Goal: Task Accomplishment & Management: Use online tool/utility

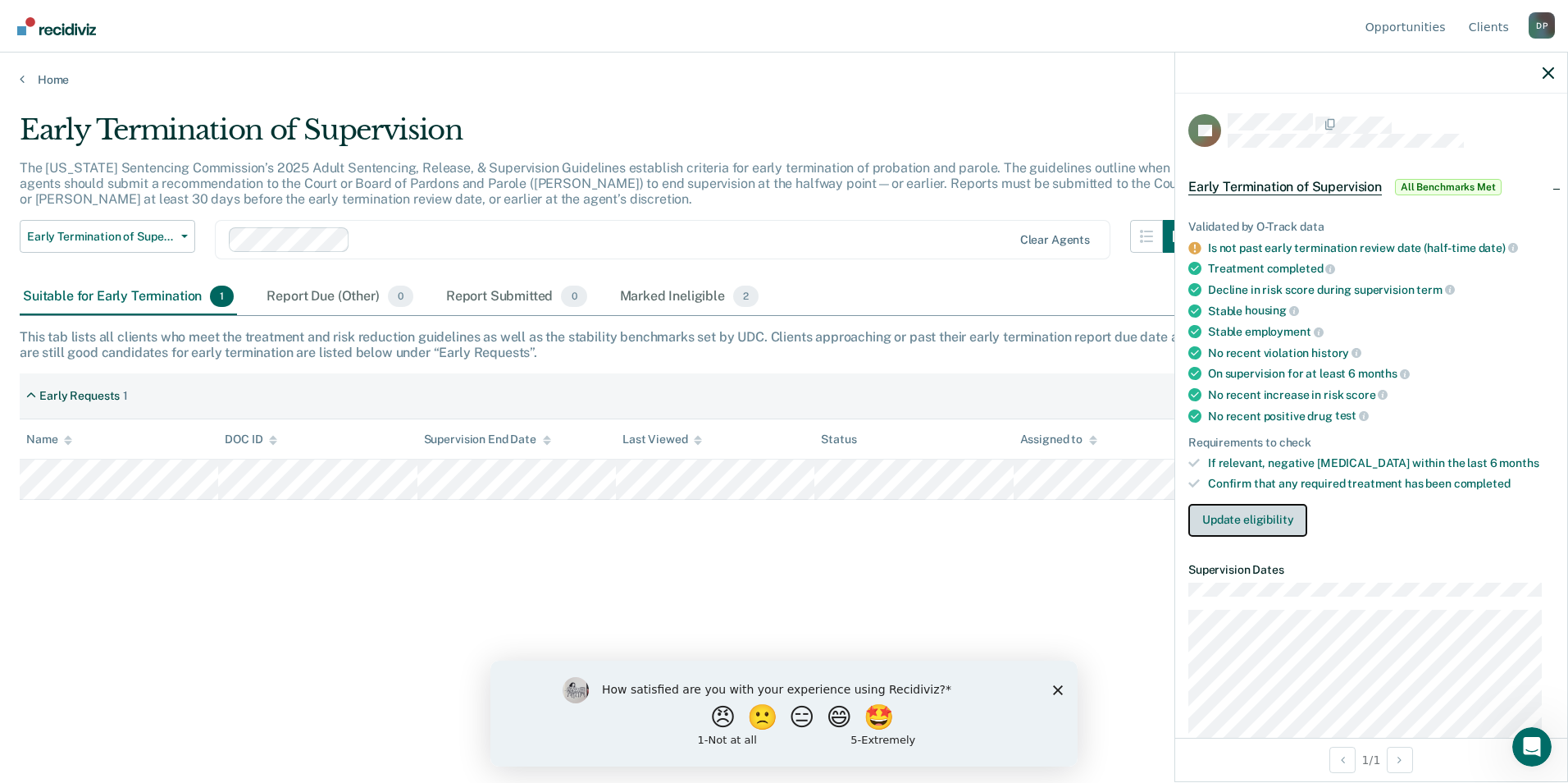
click at [1241, 525] on button "Update eligibility" at bounding box center [1249, 521] width 119 height 33
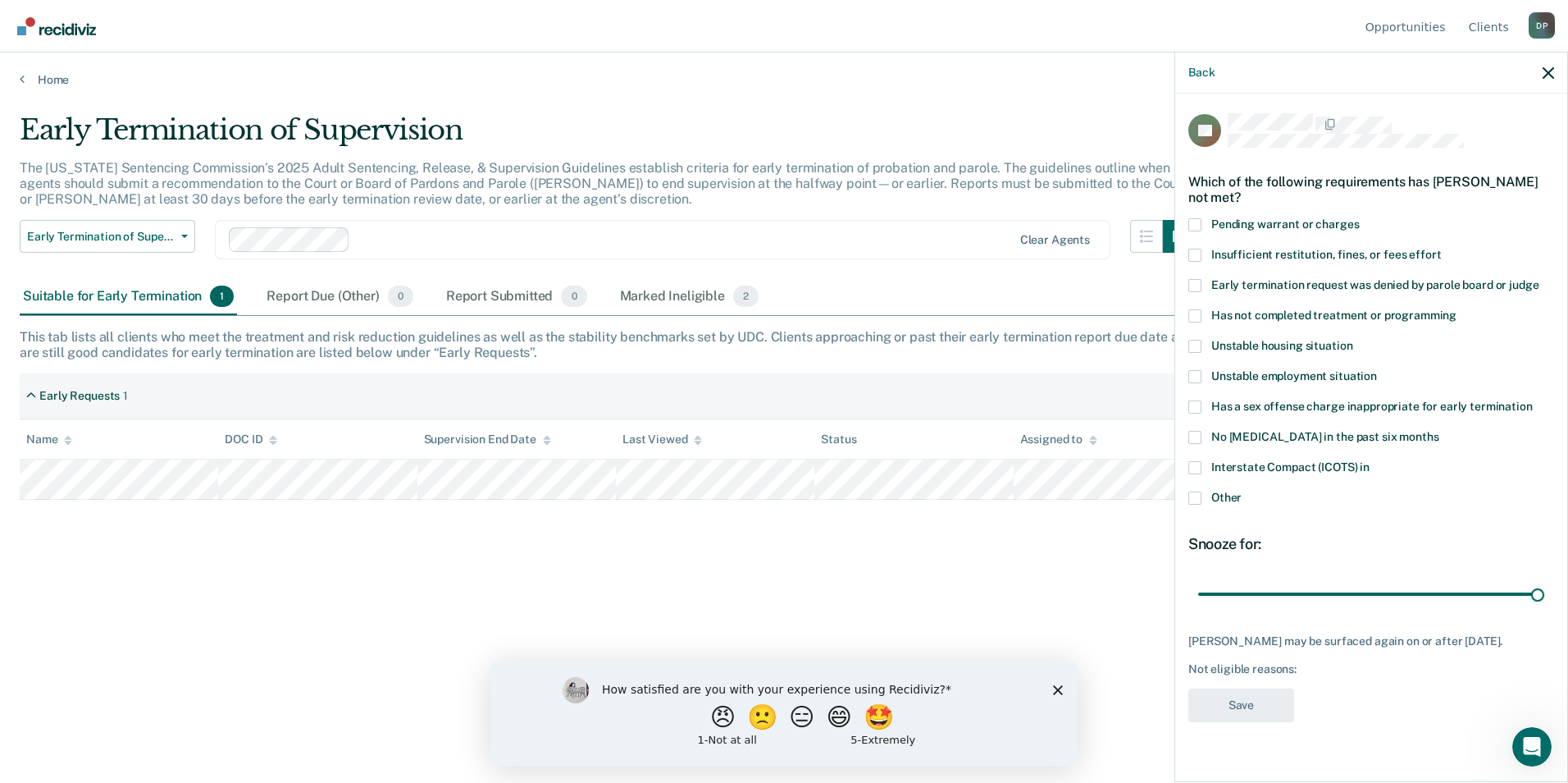
drag, startPoint x: 1313, startPoint y: 590, endPoint x: 1565, endPoint y: 585, distance: 252.0
type input "90"
click at [1545, 585] on input "range" at bounding box center [1372, 593] width 346 height 28
click at [1353, 512] on div "Other" at bounding box center [1372, 506] width 365 height 30
click at [1195, 499] on span at bounding box center [1195, 498] width 13 height 13
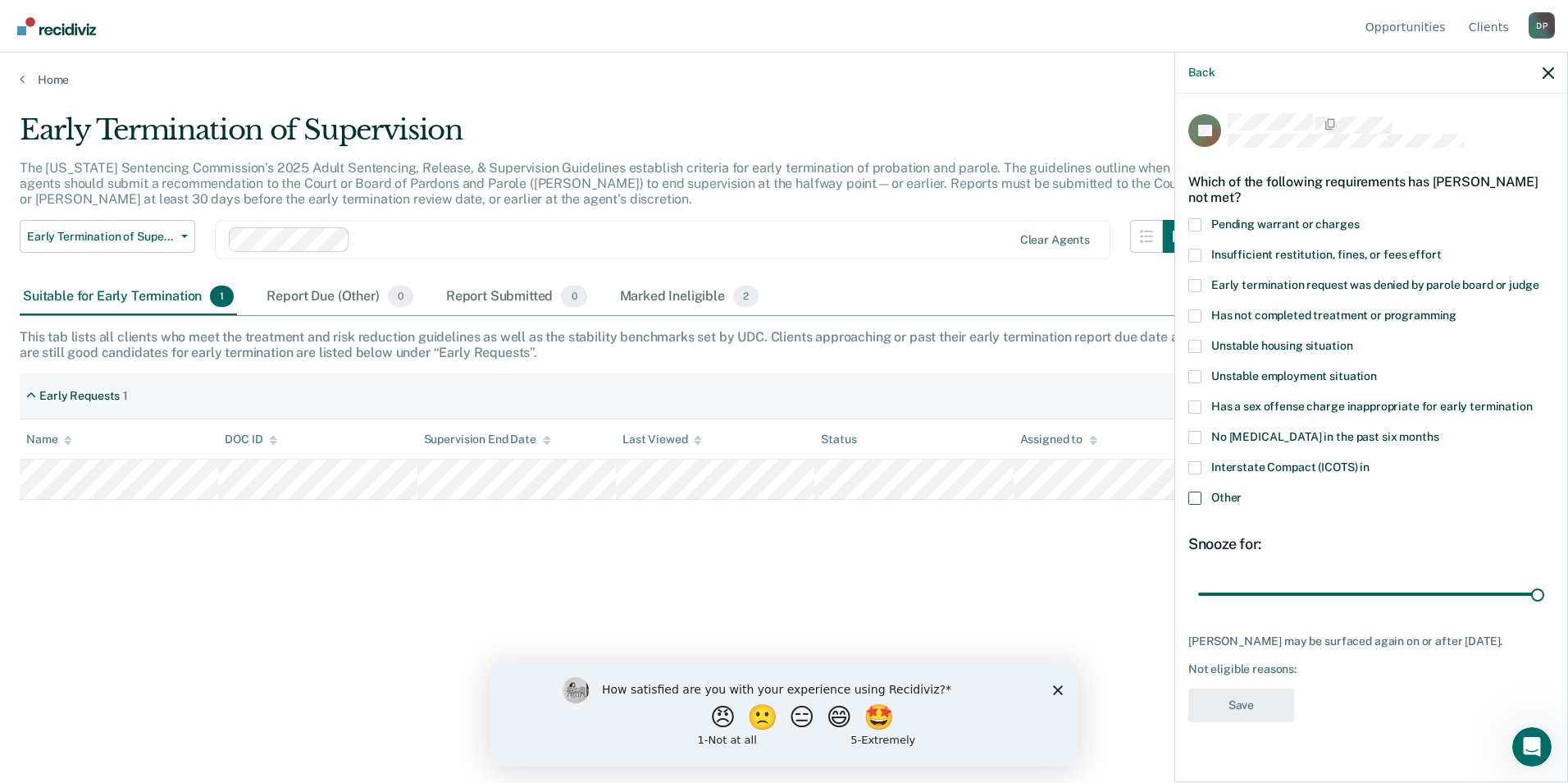
click at [1242, 492] on input "Other" at bounding box center [1242, 492] width 0 height 0
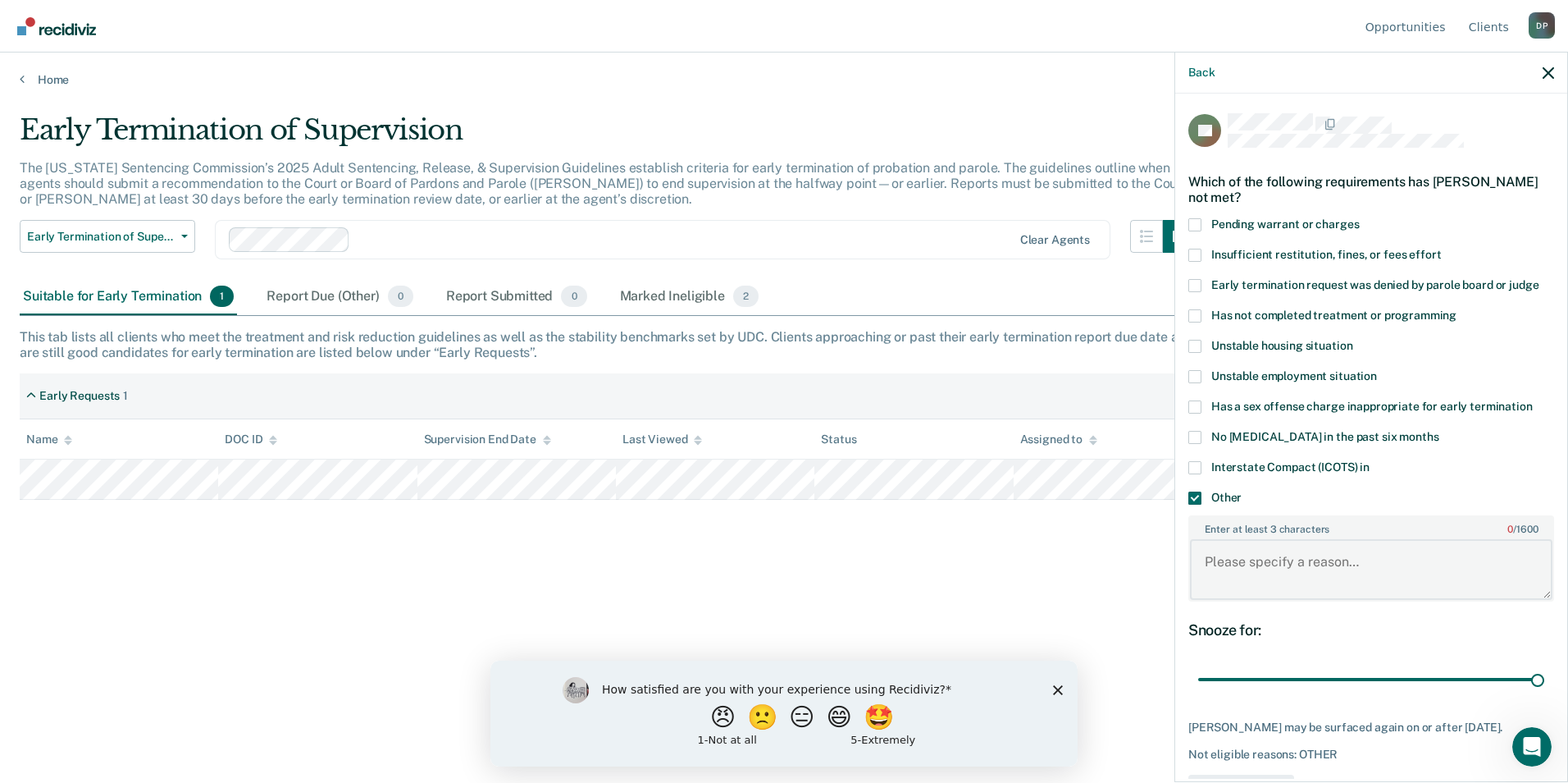
click at [1273, 565] on textarea "Enter at least 3 characters 0 / 1600" at bounding box center [1371, 570] width 362 height 61
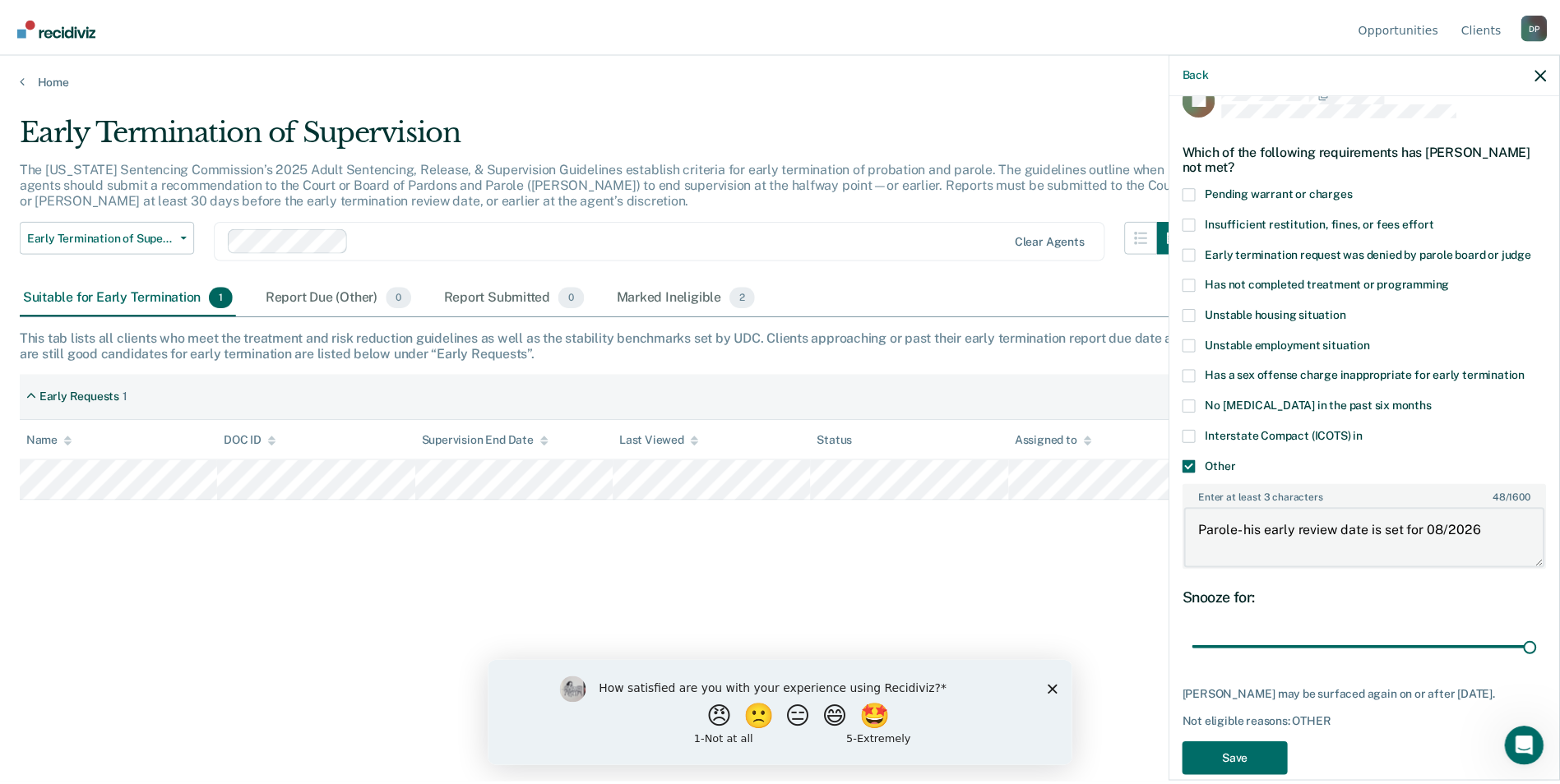
scroll to position [58, 0]
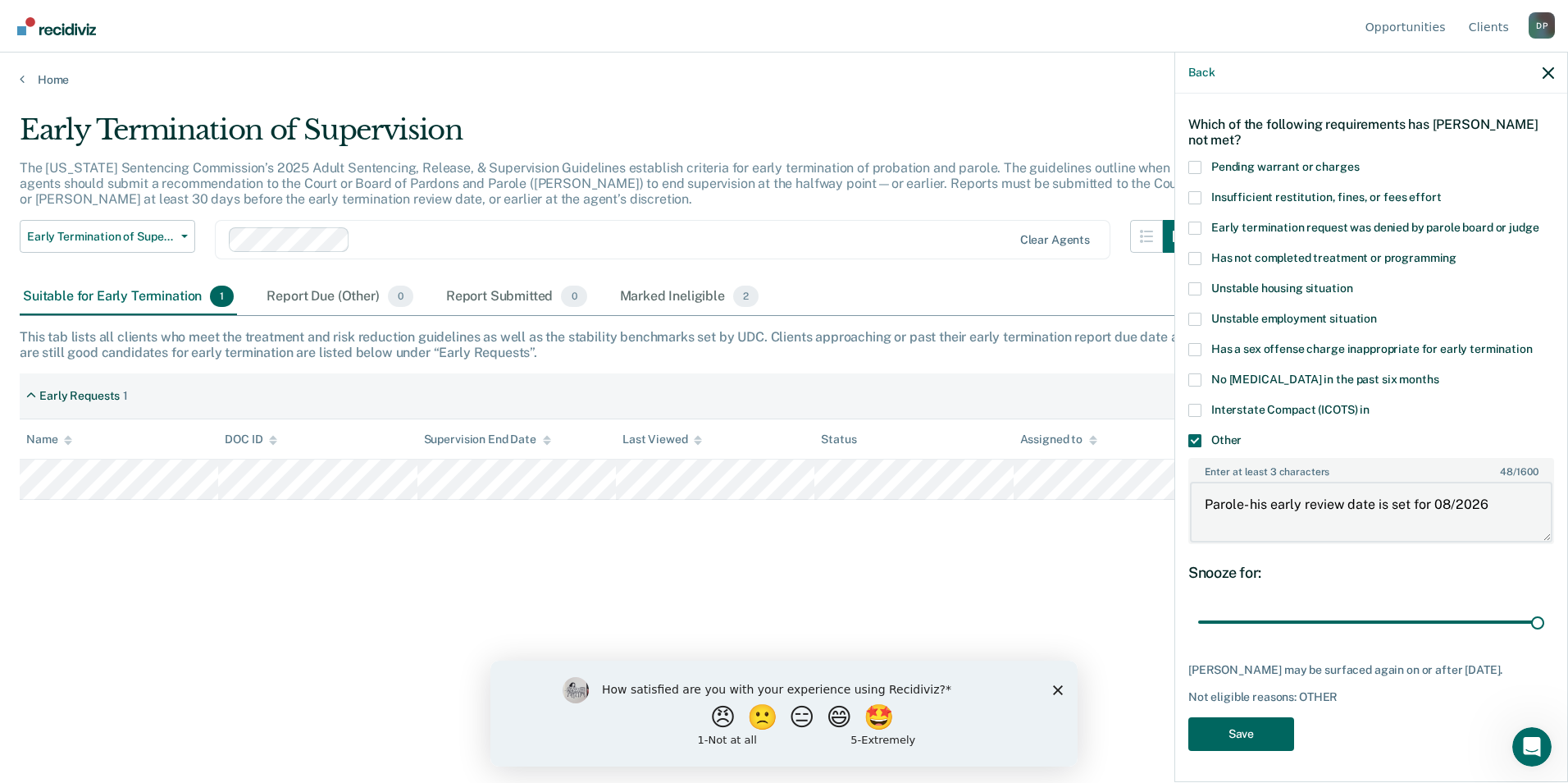
type textarea "Parole- his early review date is set for 08/2026"
click at [1254, 728] on button "Save" at bounding box center [1242, 734] width 106 height 33
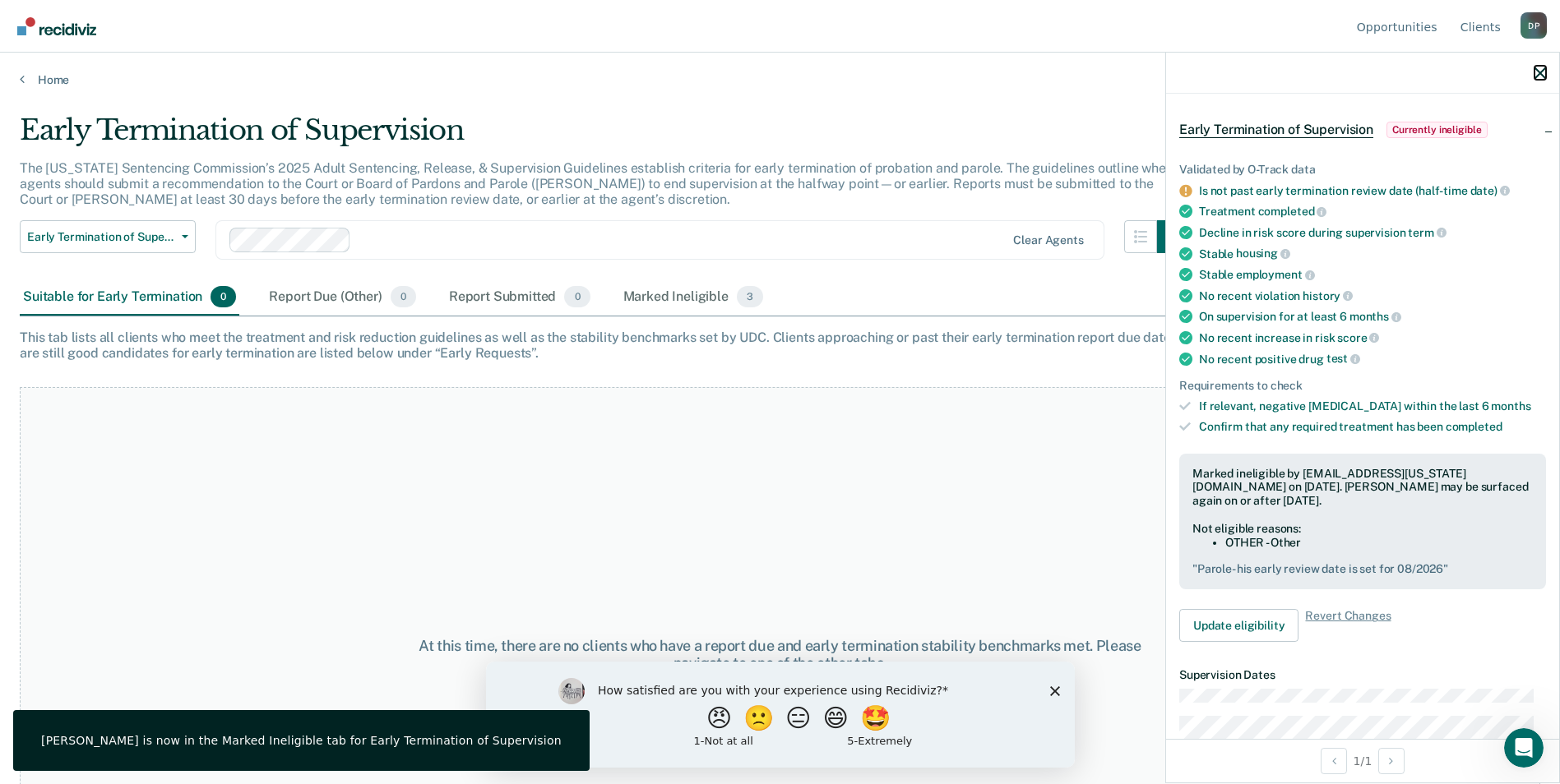
click at [1537, 69] on icon "button" at bounding box center [1540, 73] width 12 height 12
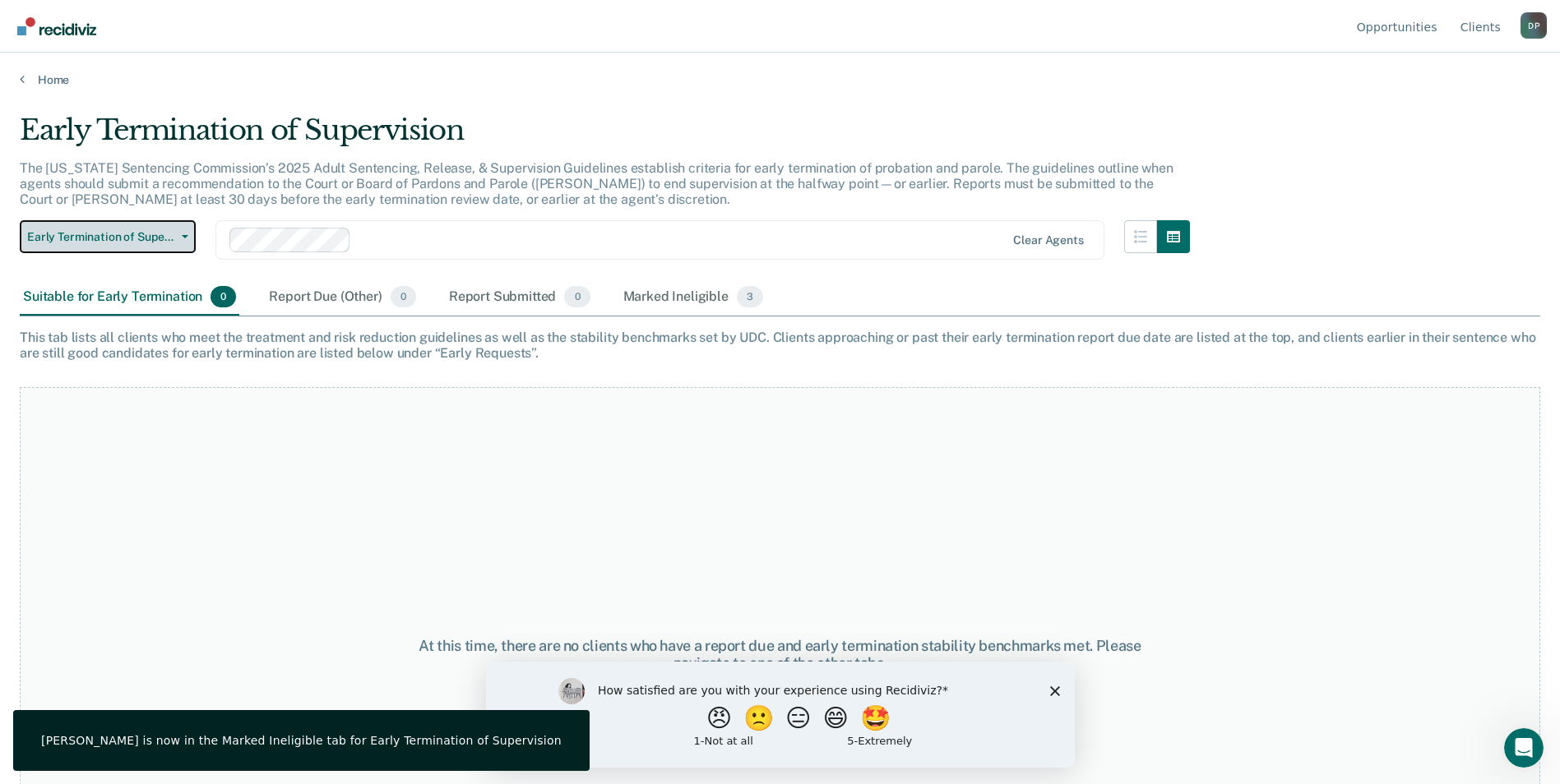
click at [154, 238] on span "Early Termination of Supervision" at bounding box center [101, 237] width 148 height 14
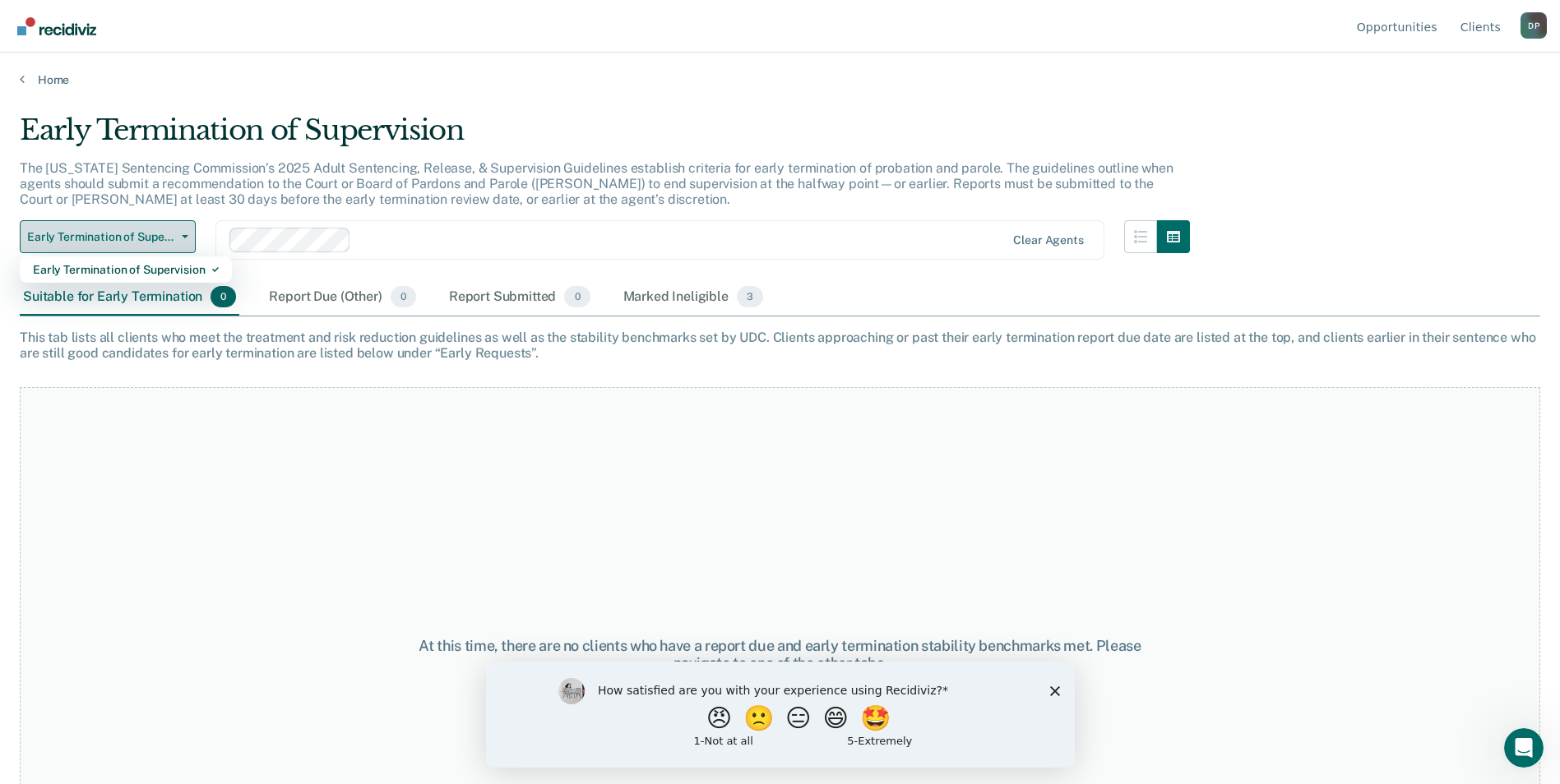
click at [154, 237] on span "Early Termination of Supervision" at bounding box center [101, 237] width 148 height 14
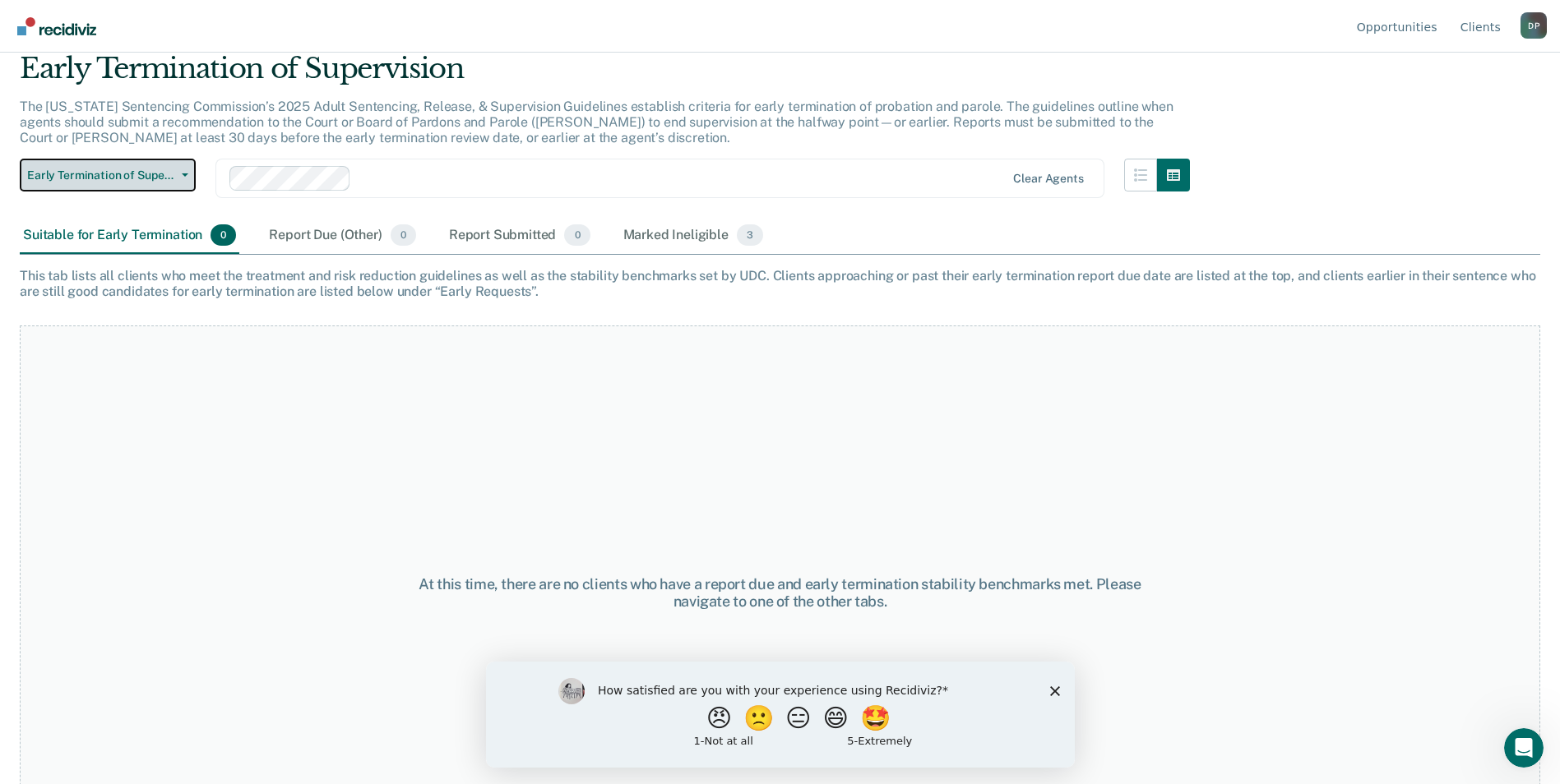
scroll to position [137, 0]
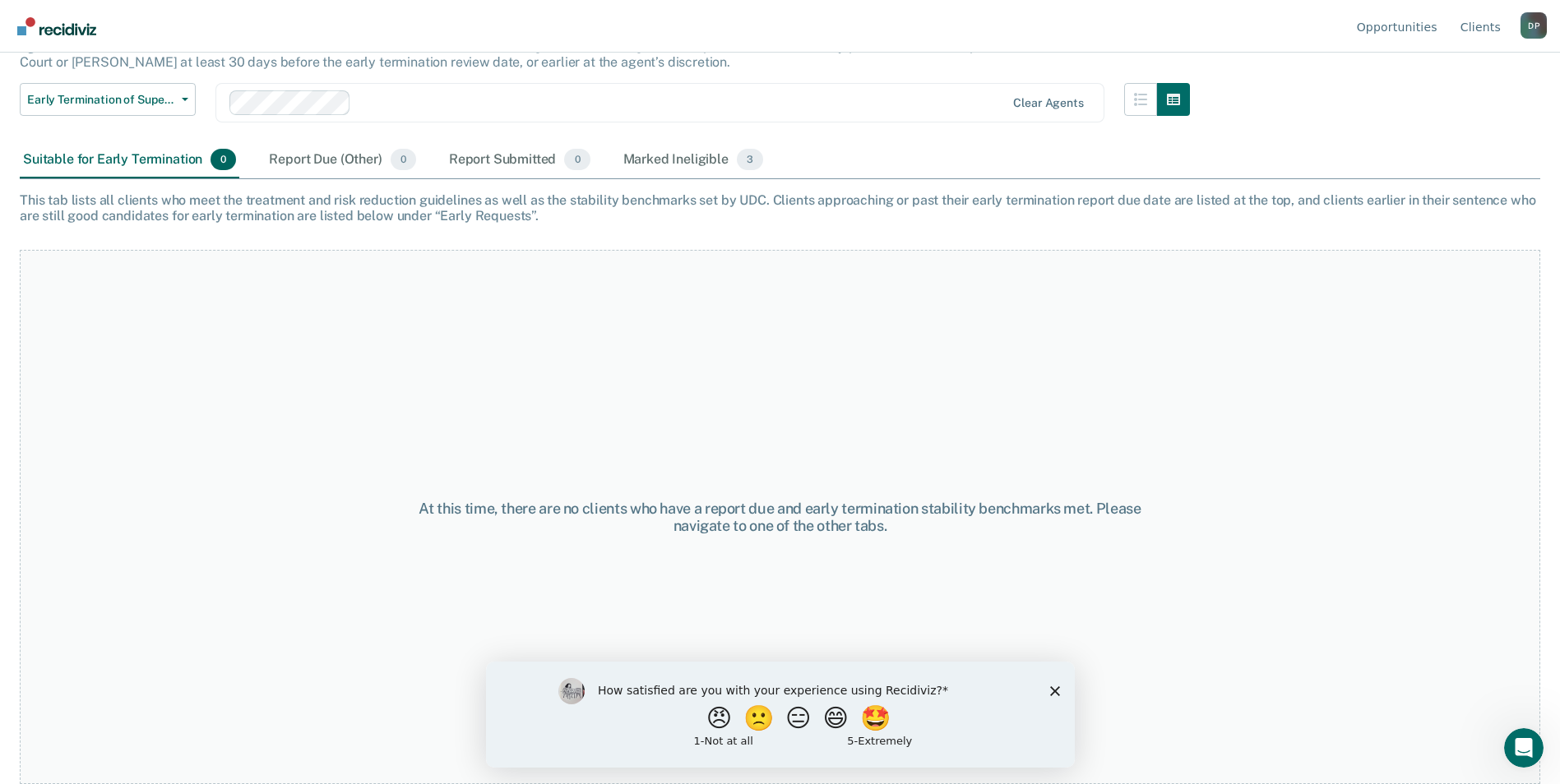
click at [1050, 689] on icon "Close survey" at bounding box center [1054, 690] width 10 height 10
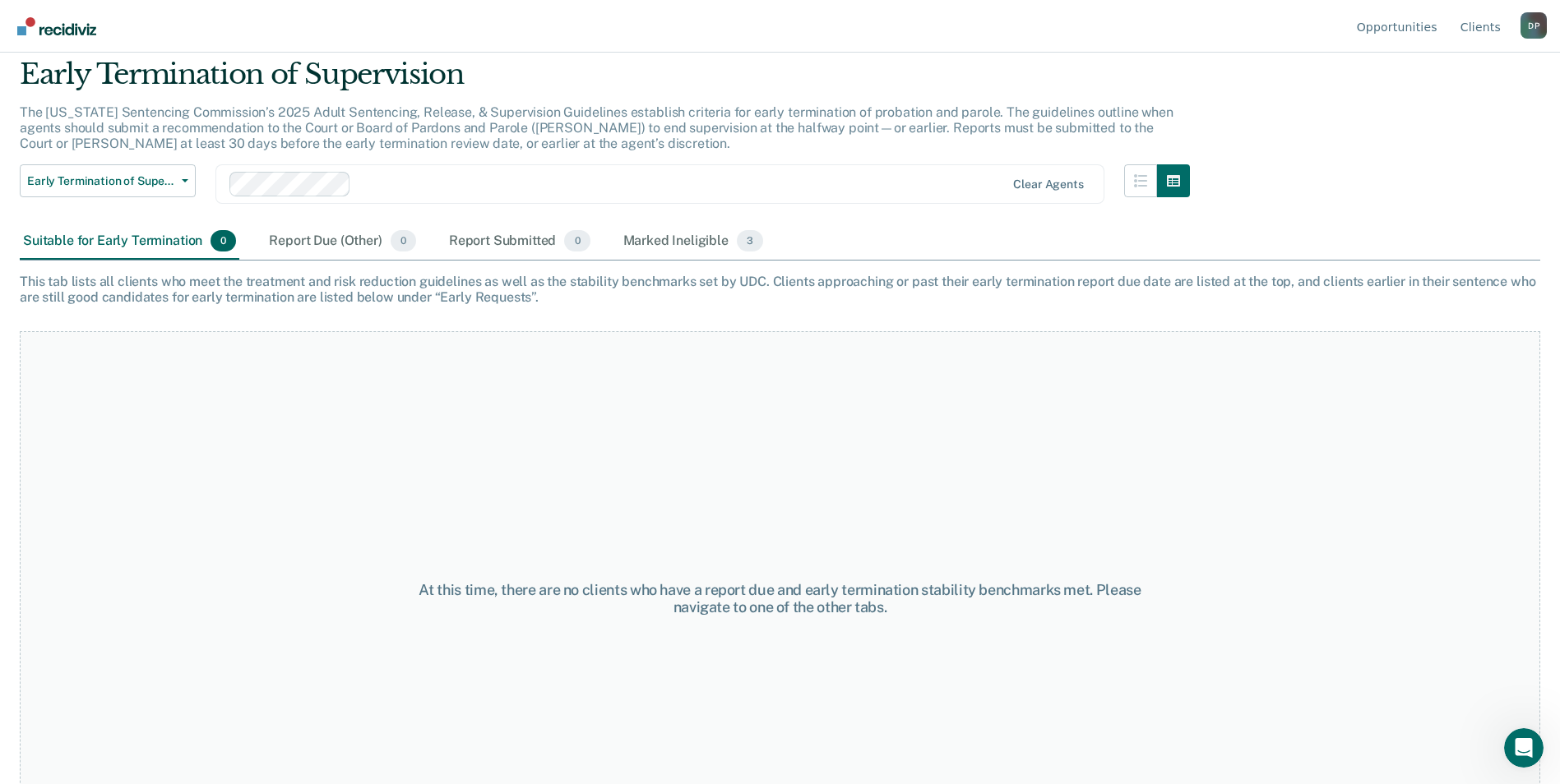
scroll to position [0, 0]
